Goal: Check status

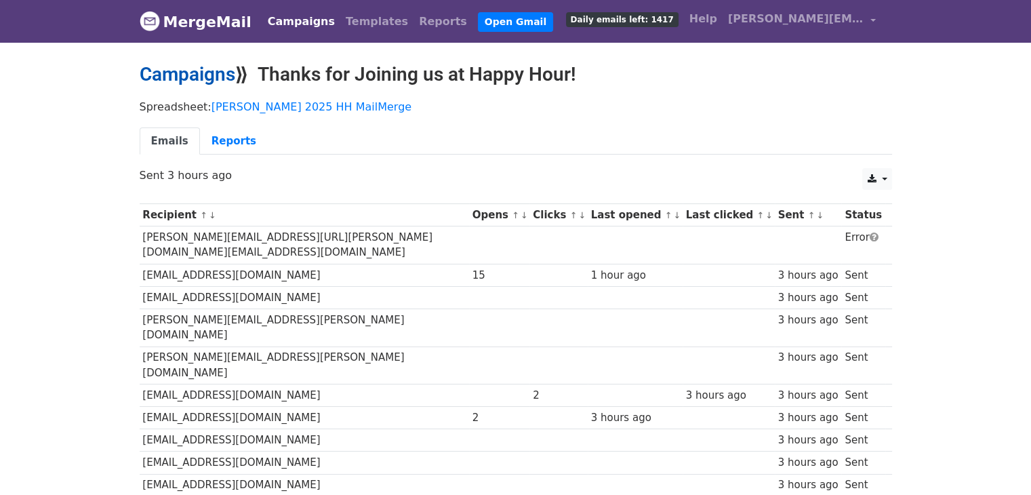
click at [197, 82] on link "Campaigns" at bounding box center [188, 74] width 96 height 22
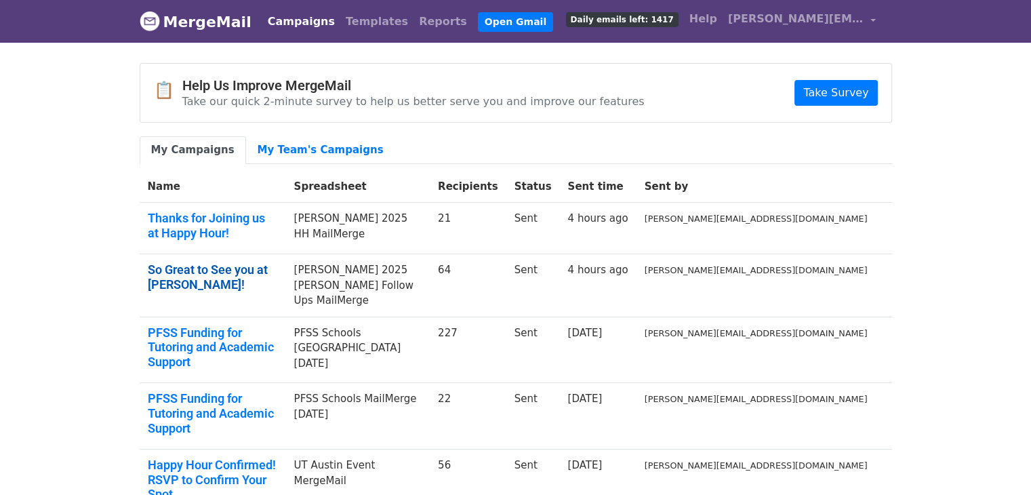
click at [272, 262] on link "So Great to See you at COE!" at bounding box center [213, 276] width 130 height 29
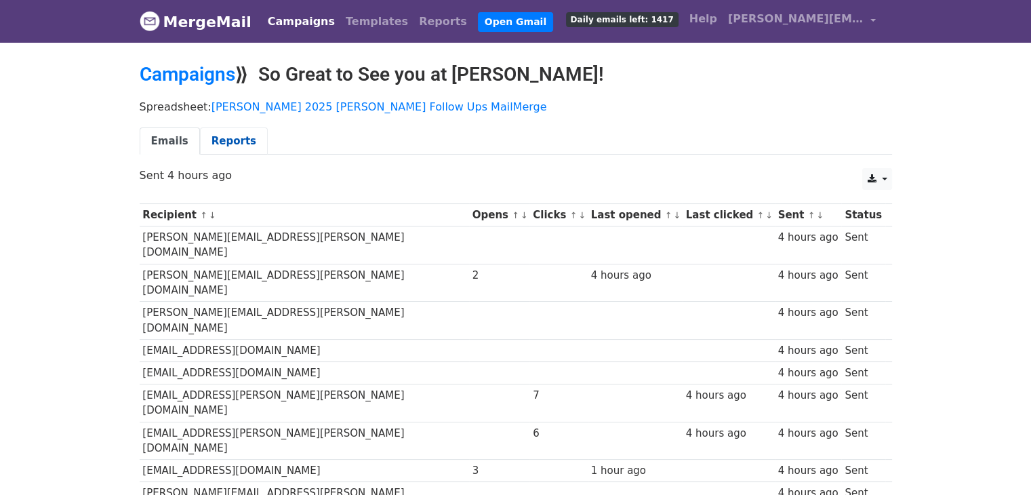
click at [211, 138] on link "Reports" at bounding box center [234, 141] width 68 height 28
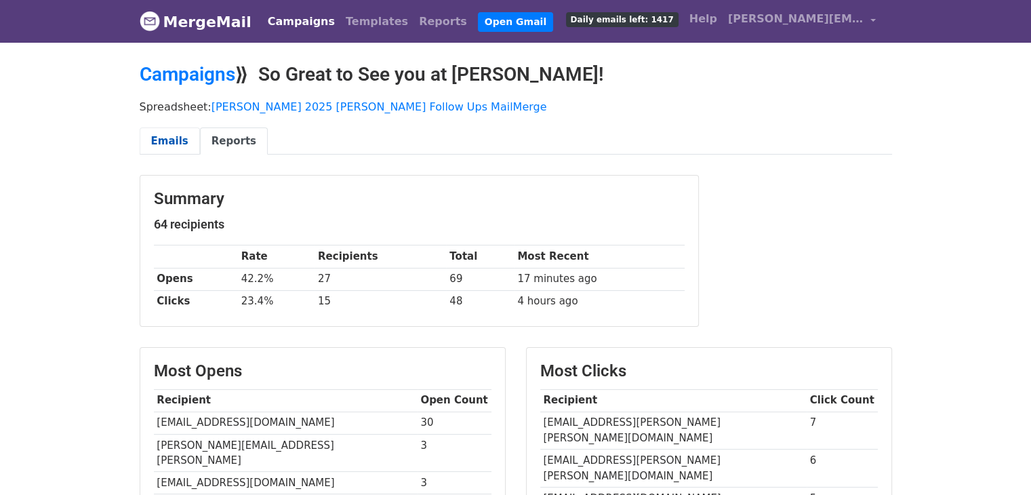
click at [168, 144] on link "Emails" at bounding box center [170, 141] width 60 height 28
